Goal: Information Seeking & Learning: Find specific fact

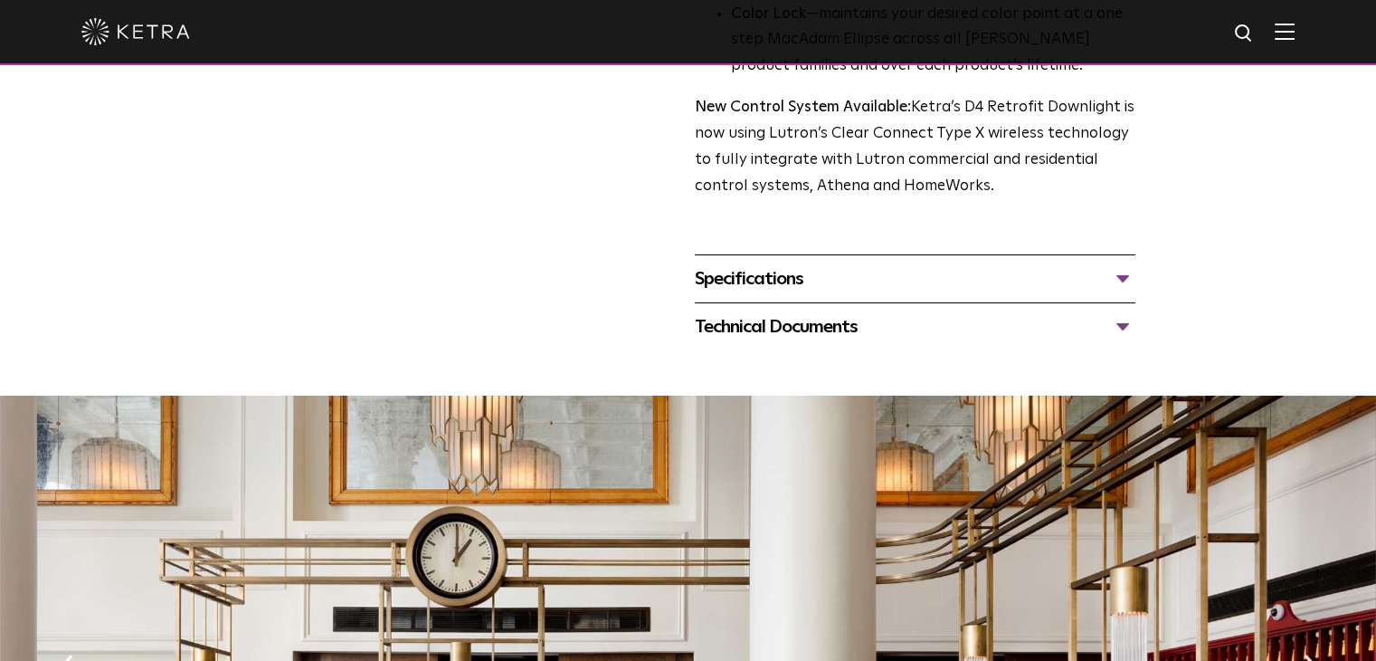
scroll to position [715, 0]
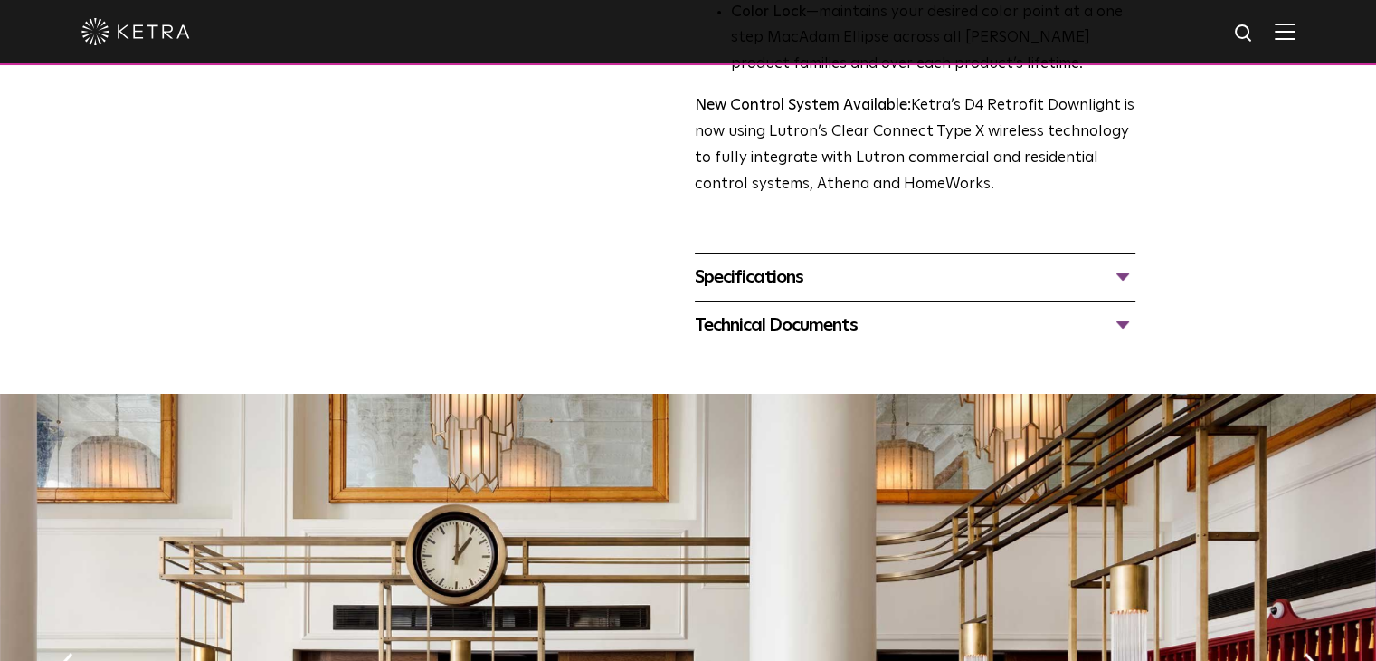
click at [889, 269] on div "Specifications" at bounding box center [915, 276] width 441 height 29
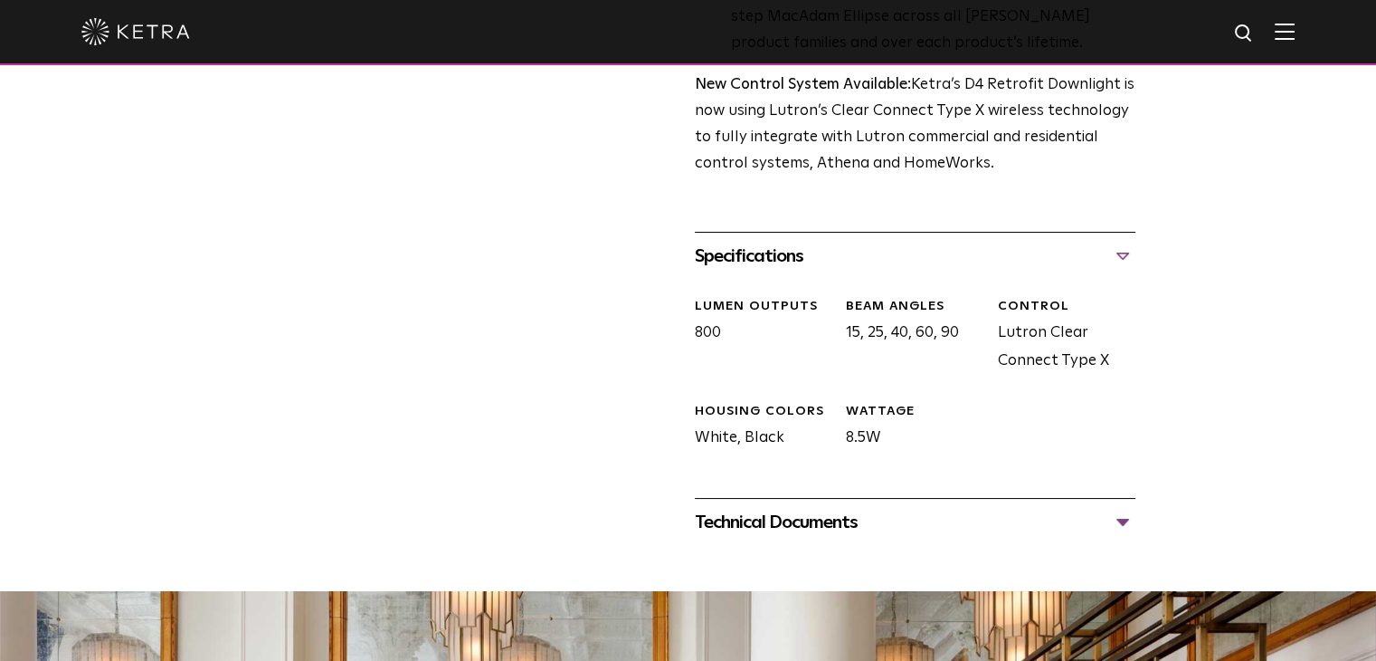
scroll to position [754, 0]
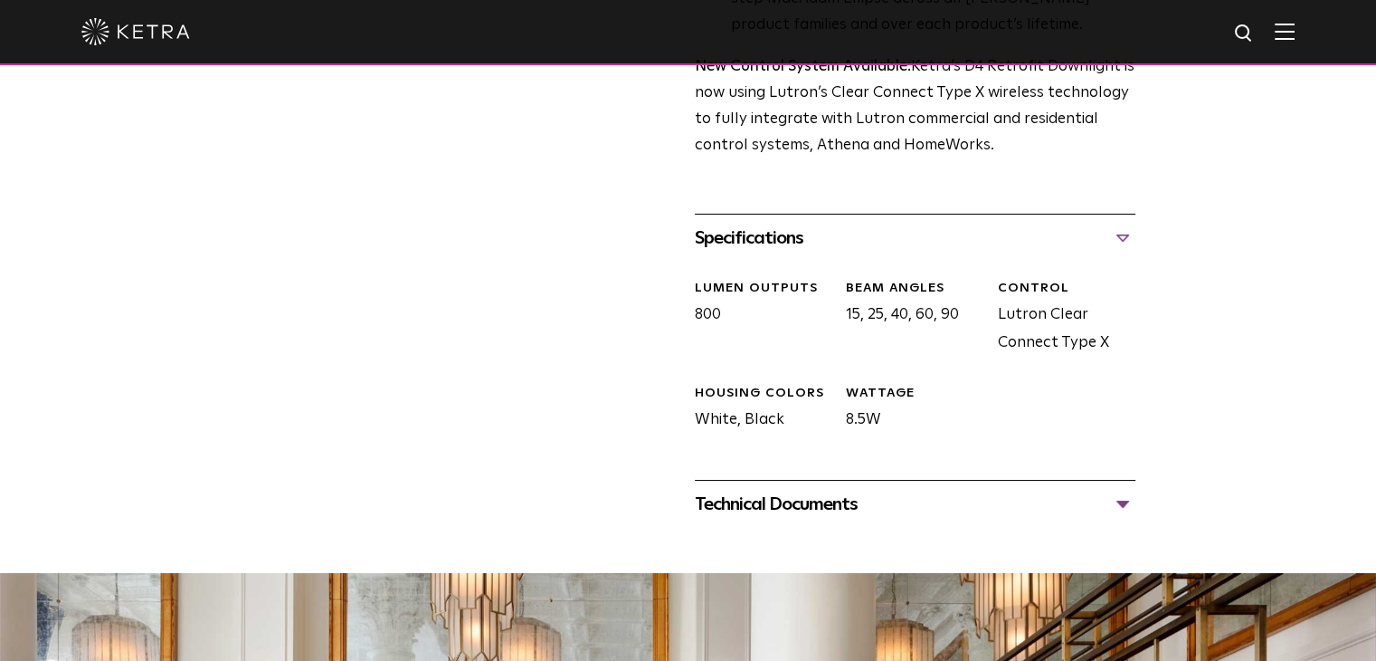
click at [750, 499] on div "Technical Documents" at bounding box center [915, 504] width 441 height 29
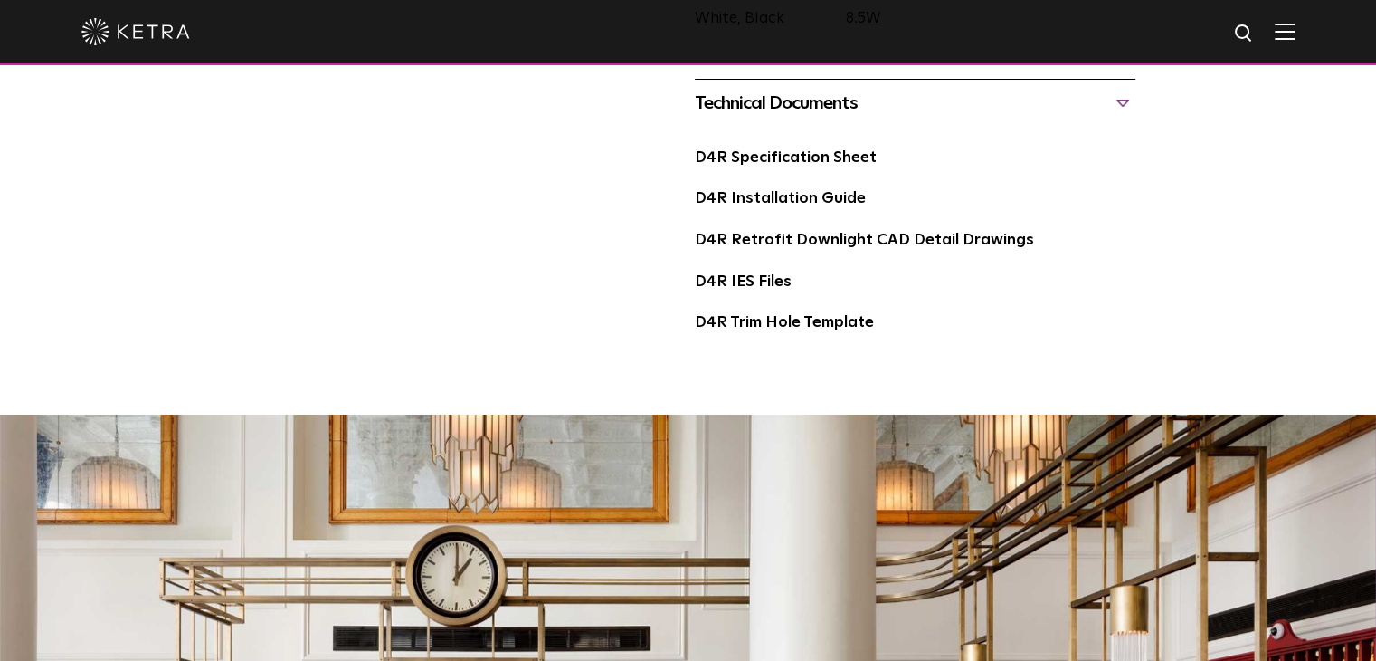
scroll to position [1158, 0]
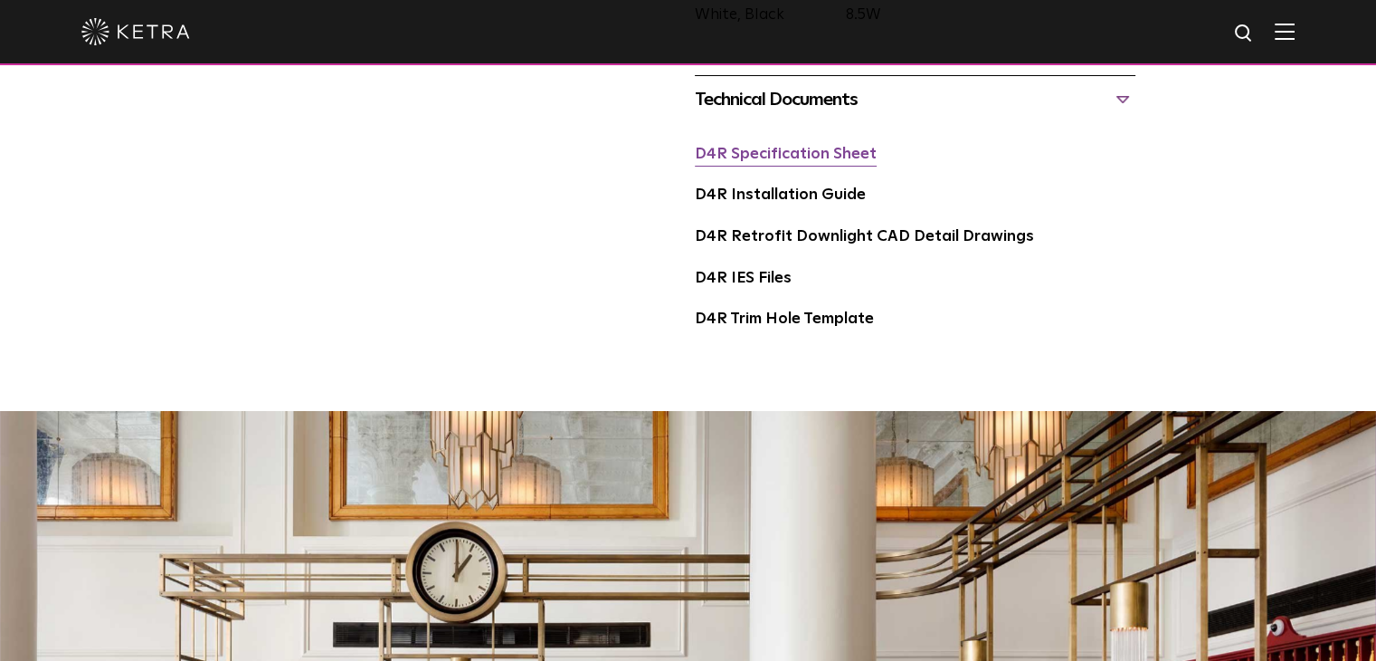
click at [800, 152] on link "D4R Specification Sheet" at bounding box center [786, 154] width 182 height 15
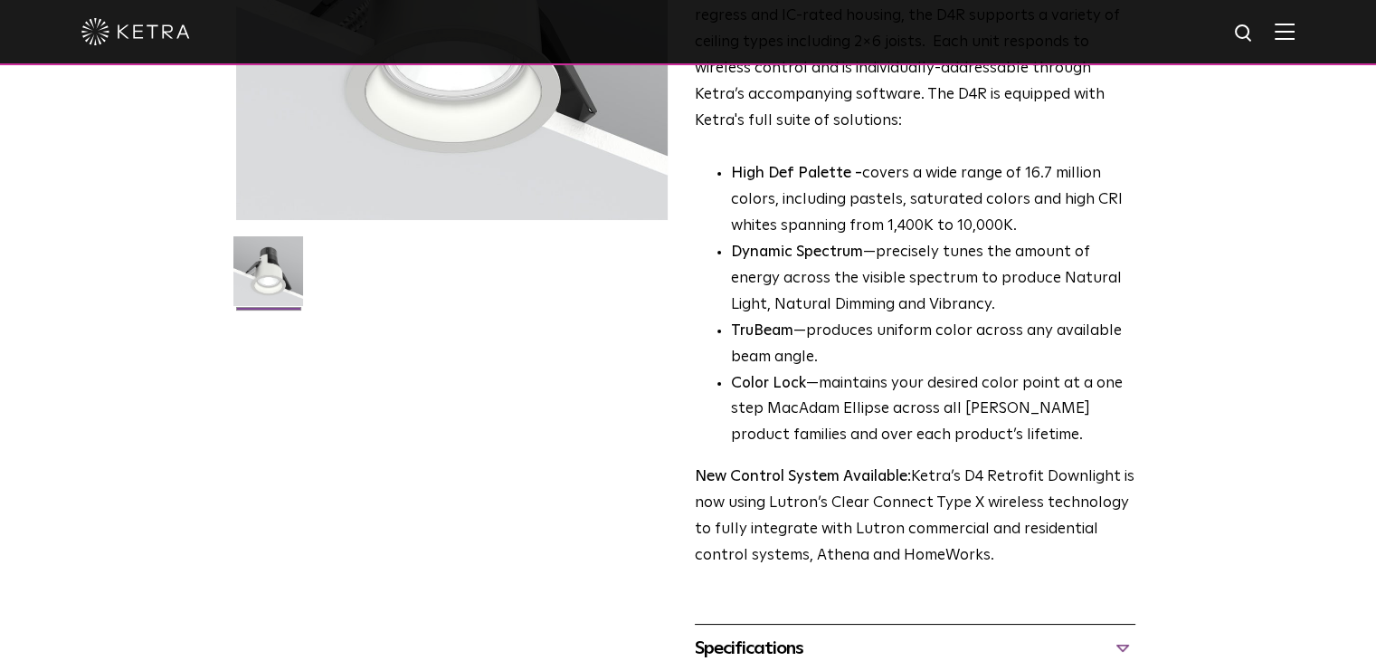
scroll to position [253, 0]
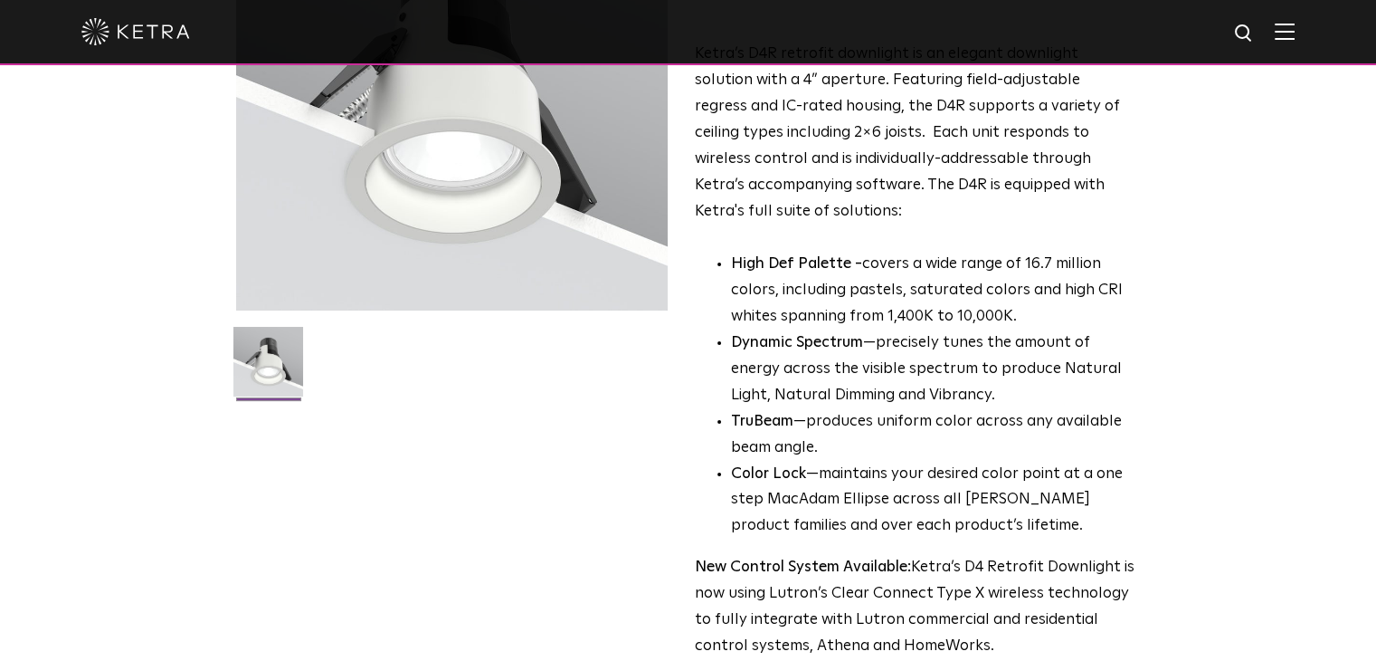
click at [1256, 35] on img at bounding box center [1244, 34] width 23 height 23
click at [1085, 37] on input "text" at bounding box center [1071, 34] width 232 height 41
paste input "RANIA D2 FLANLESS MUD IN"
type input "RANIA D2 FLANLESS MUD IN"
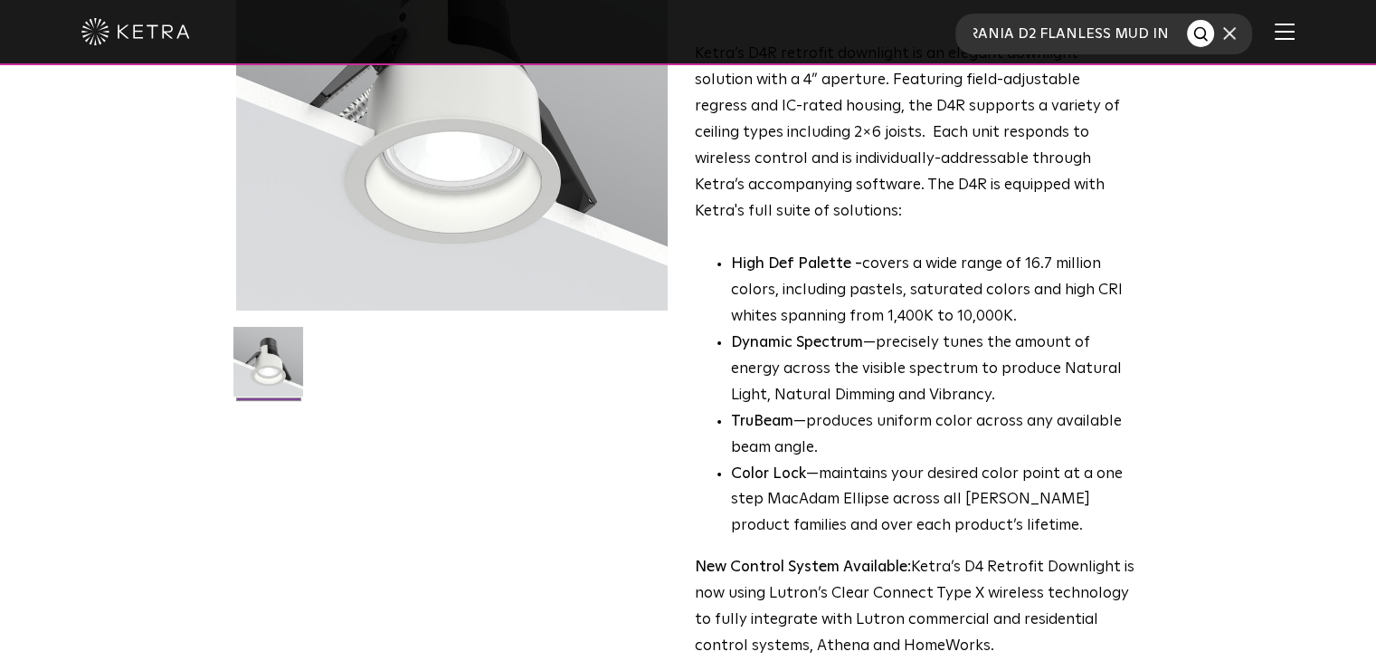
click at [1187, 20] on button "Search" at bounding box center [1200, 33] width 27 height 27
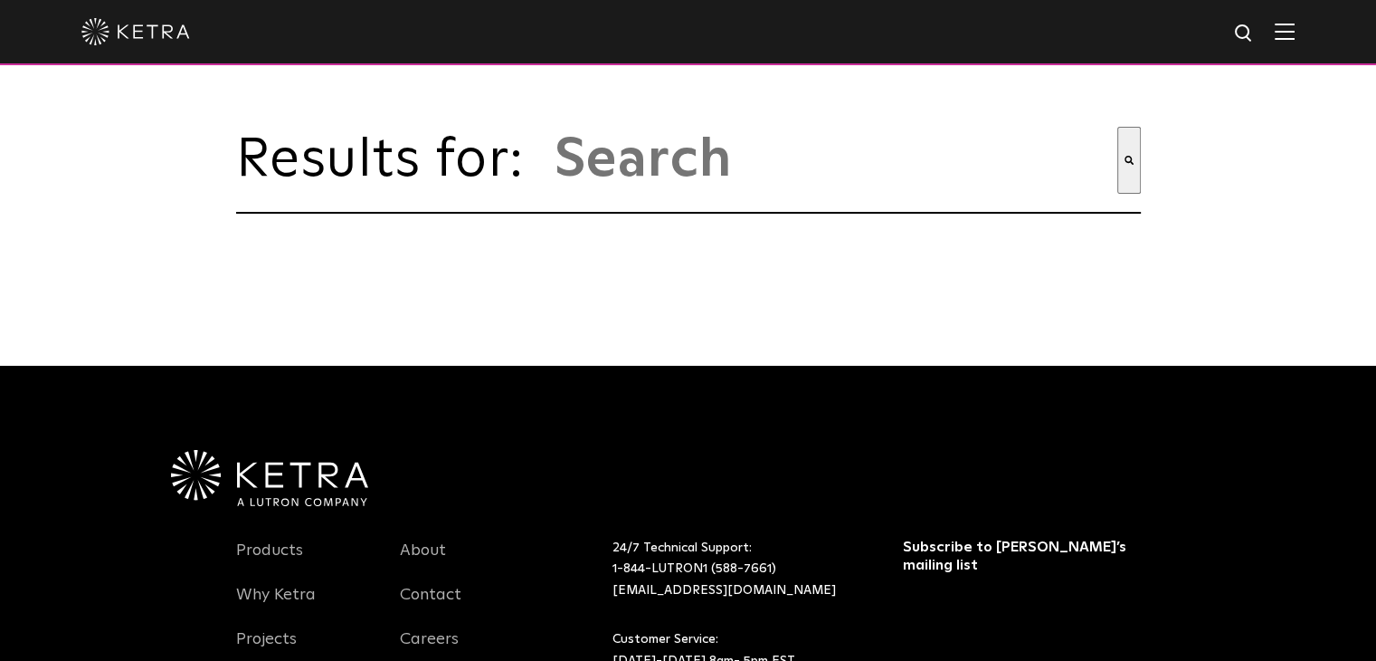
click at [734, 204] on div "Results for: This is a search field with an auto-suggest feature attached. Ther…" at bounding box center [688, 170] width 905 height 87
click at [708, 185] on input "This is a search field with an auto-suggest feature attached." at bounding box center [835, 160] width 565 height 67
paste input "RANIA D2 FLANLESS MUD IN"
type input "RANIA D2 FLANLESS MUD IN"
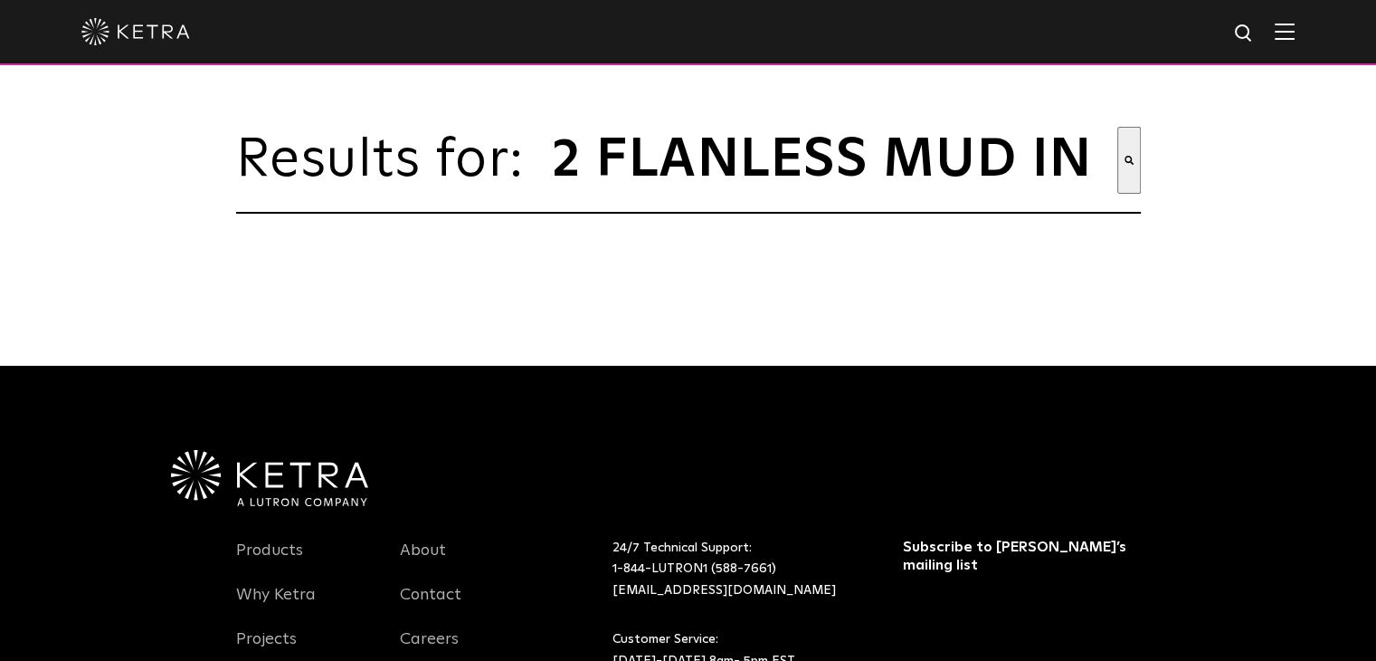
type input "rania d2 flanless mud in"
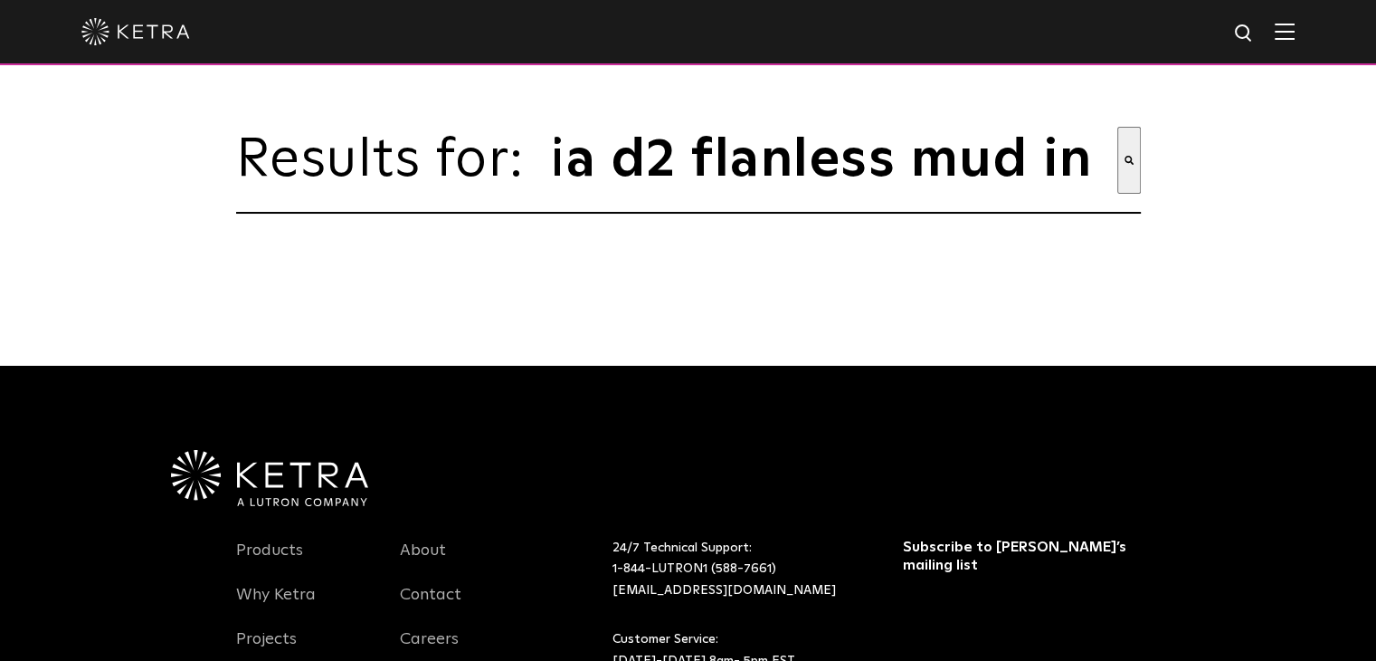
scroll to position [0, 86]
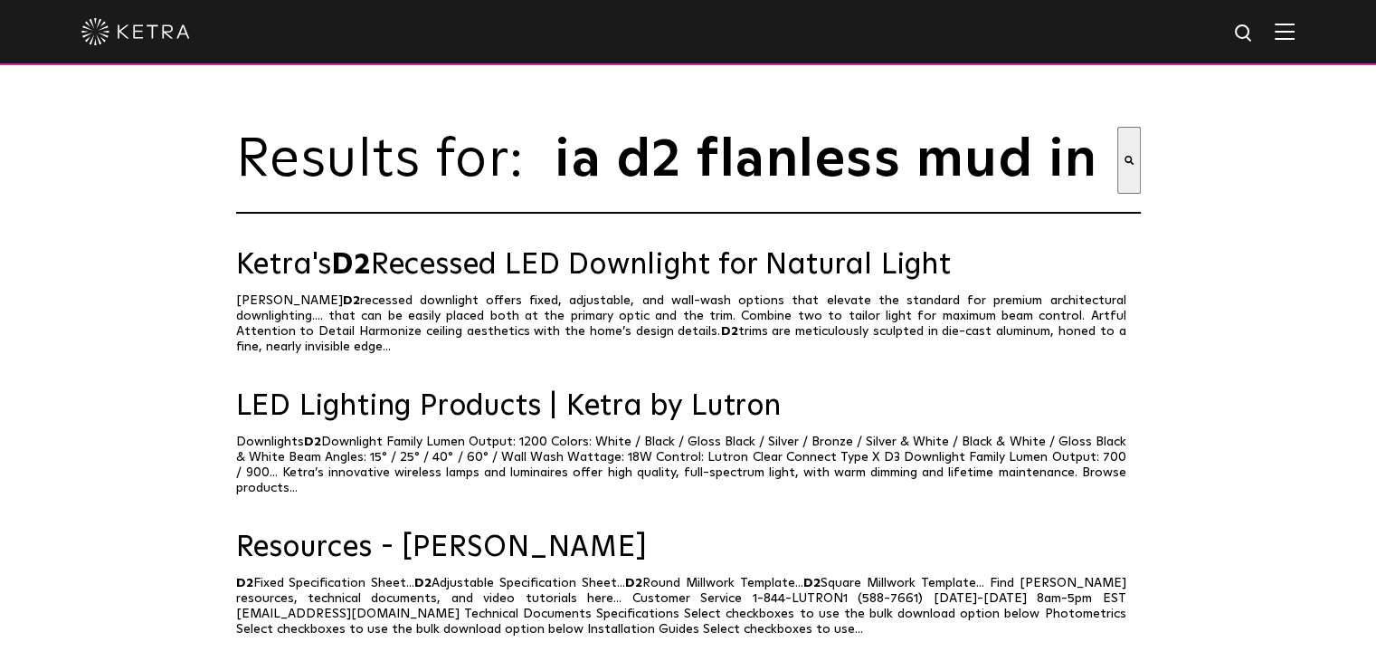
drag, startPoint x: 698, startPoint y: 173, endPoint x: 1213, endPoint y: 189, distance: 516.0
click at [1213, 189] on div "Results for: This is a search field with an auto-suggest feature attached. rani…" at bounding box center [688, 463] width 1376 height 927
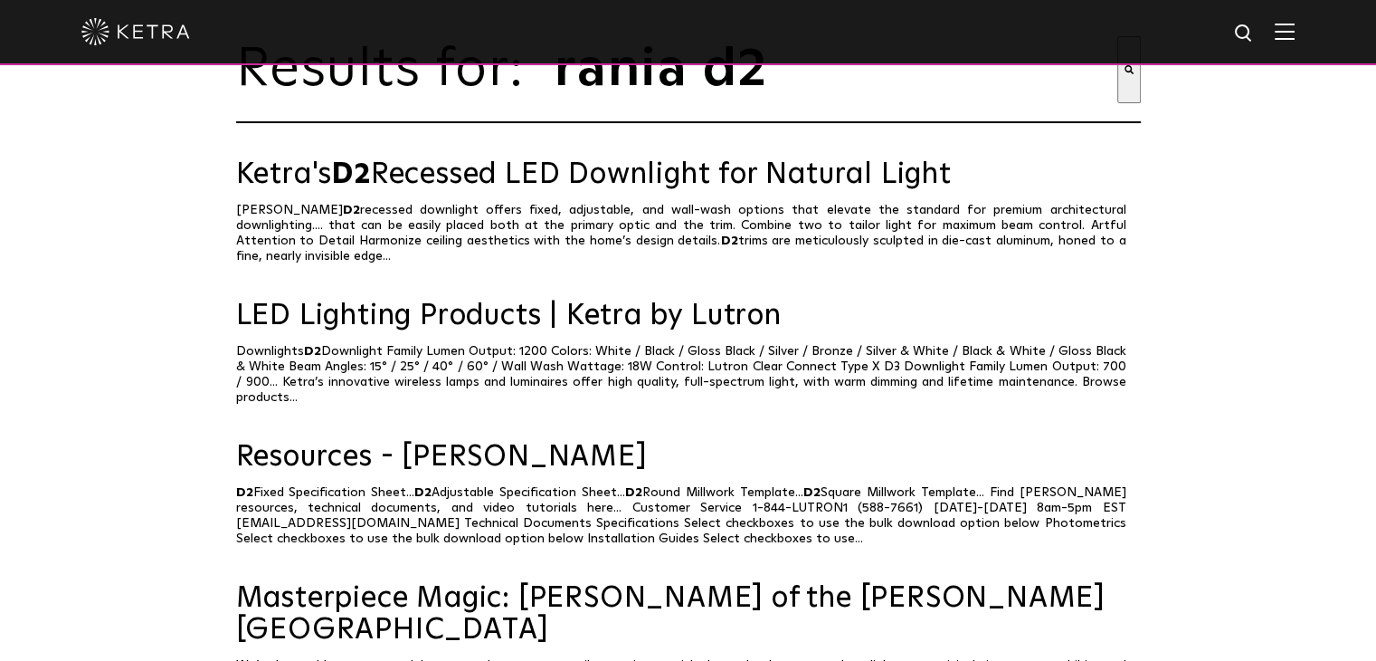
scroll to position [0, 0]
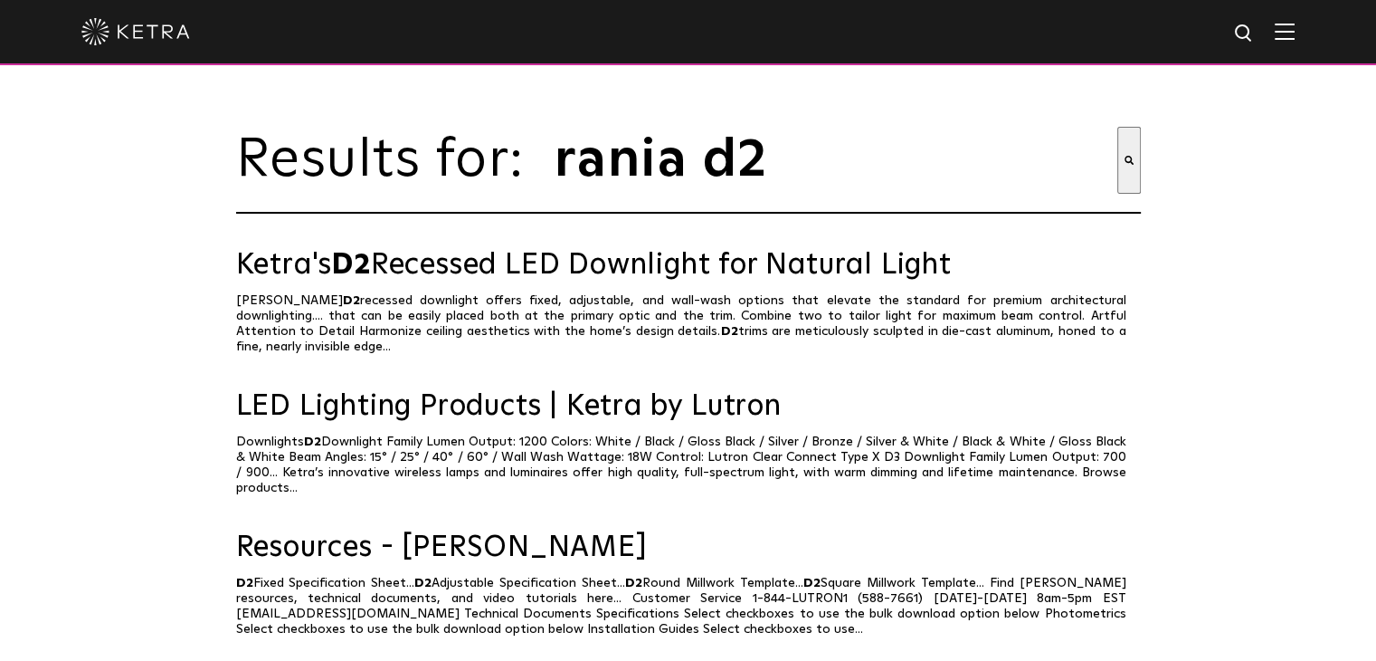
type input "rania d2"
click at [1134, 173] on button "Search" at bounding box center [1129, 160] width 24 height 67
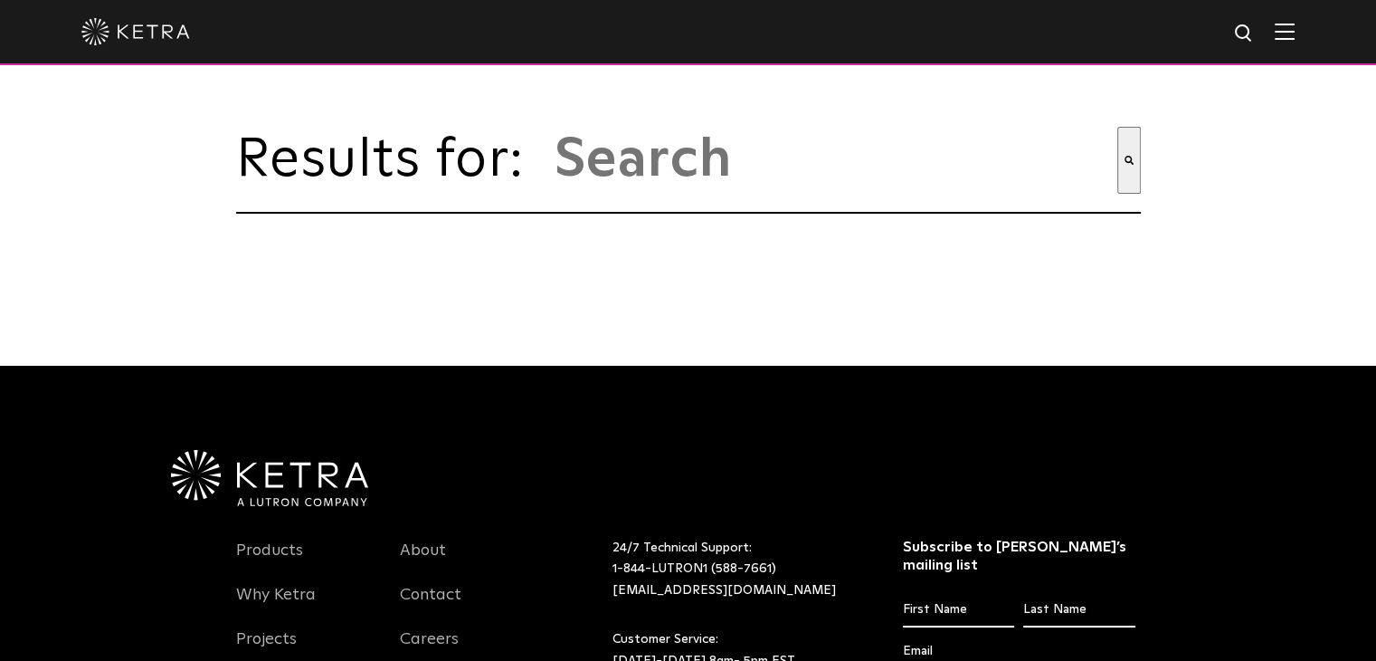
click at [713, 182] on input "This is a search field with an auto-suggest feature attached." at bounding box center [835, 160] width 565 height 67
type input "Riana"
click at [1117, 127] on button "Search" at bounding box center [1129, 160] width 24 height 67
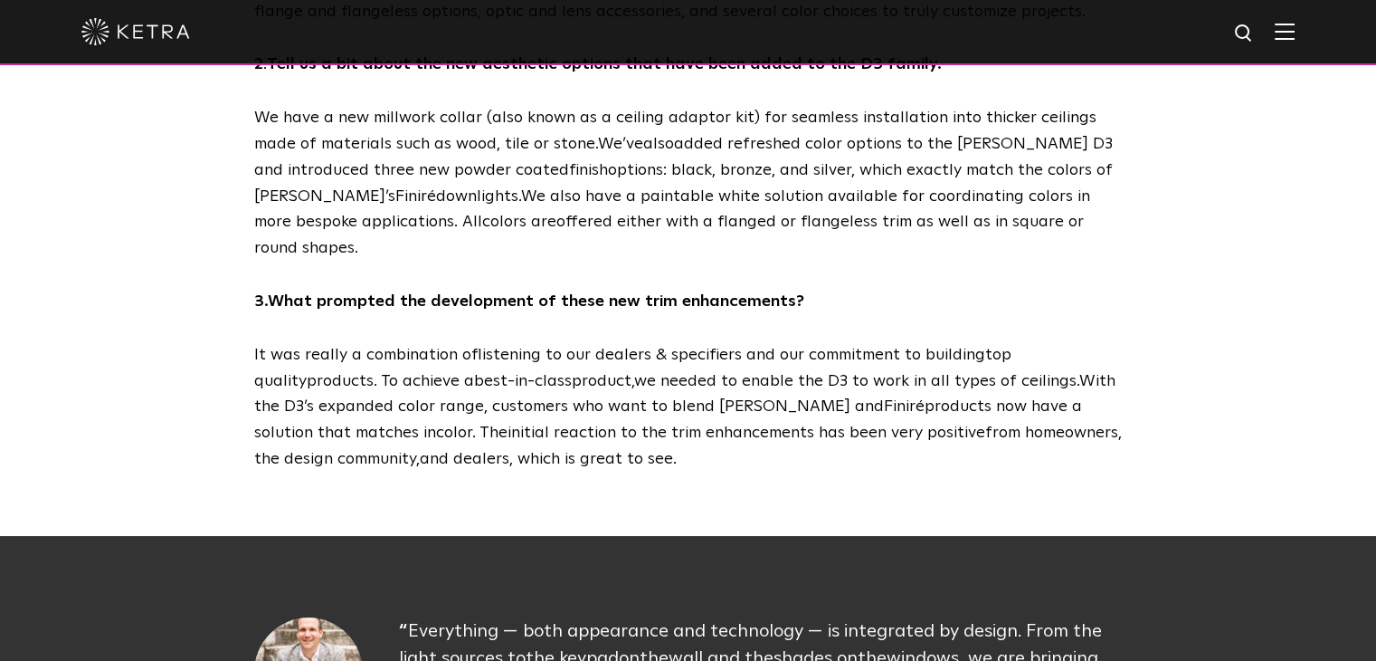
scroll to position [1357, 0]
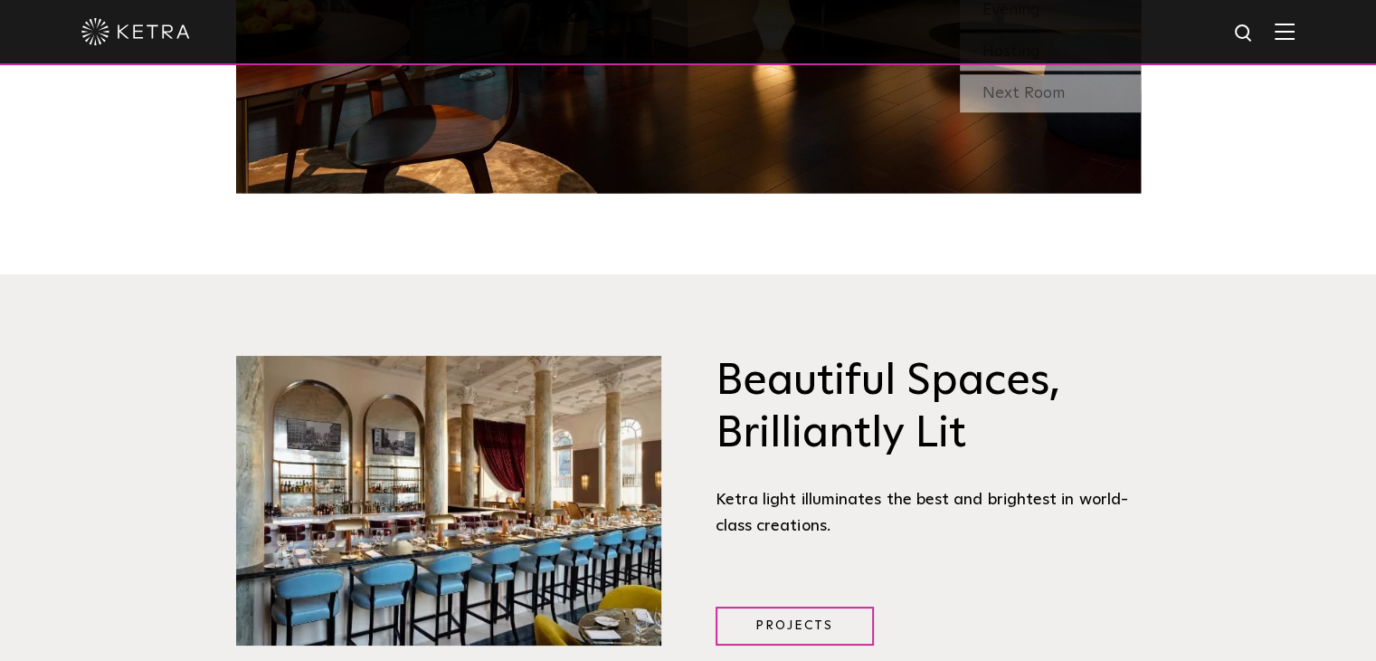
scroll to position [2081, 0]
